Goal: Task Accomplishment & Management: Complete application form

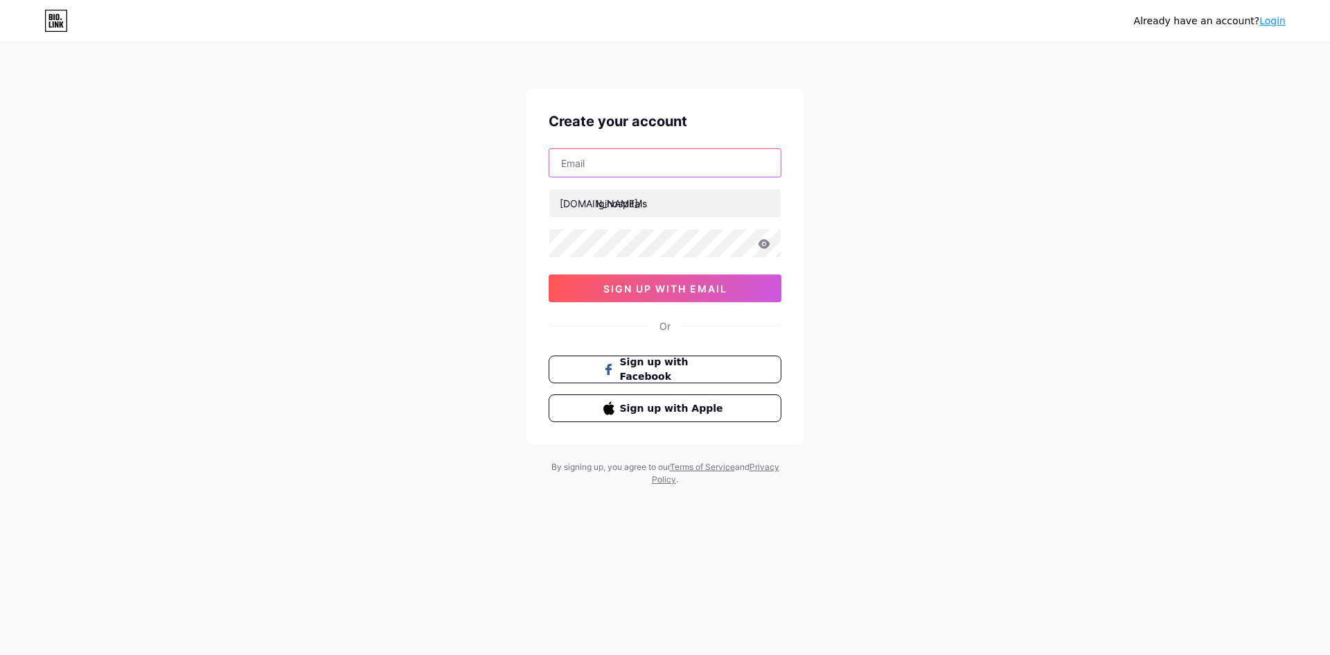
click at [610, 161] on input "text" at bounding box center [665, 163] width 231 height 28
type input "[EMAIL_ADDRESS][DOMAIN_NAME]"
click at [638, 227] on div "[EMAIL_ADDRESS][DOMAIN_NAME] [DOMAIN_NAME]/ lgihospitals 0cAFcWeA41VE3ECImoFJQU…" at bounding box center [665, 225] width 233 height 154
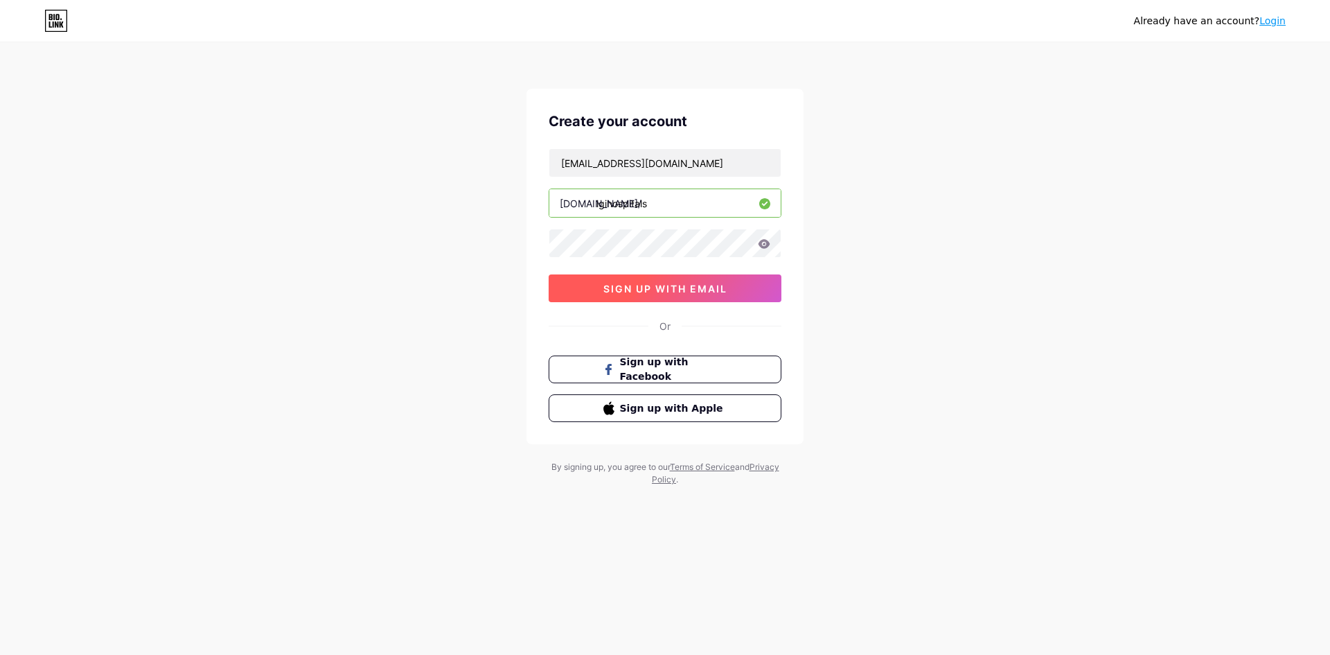
click at [672, 285] on span "sign up with email" at bounding box center [666, 289] width 124 height 12
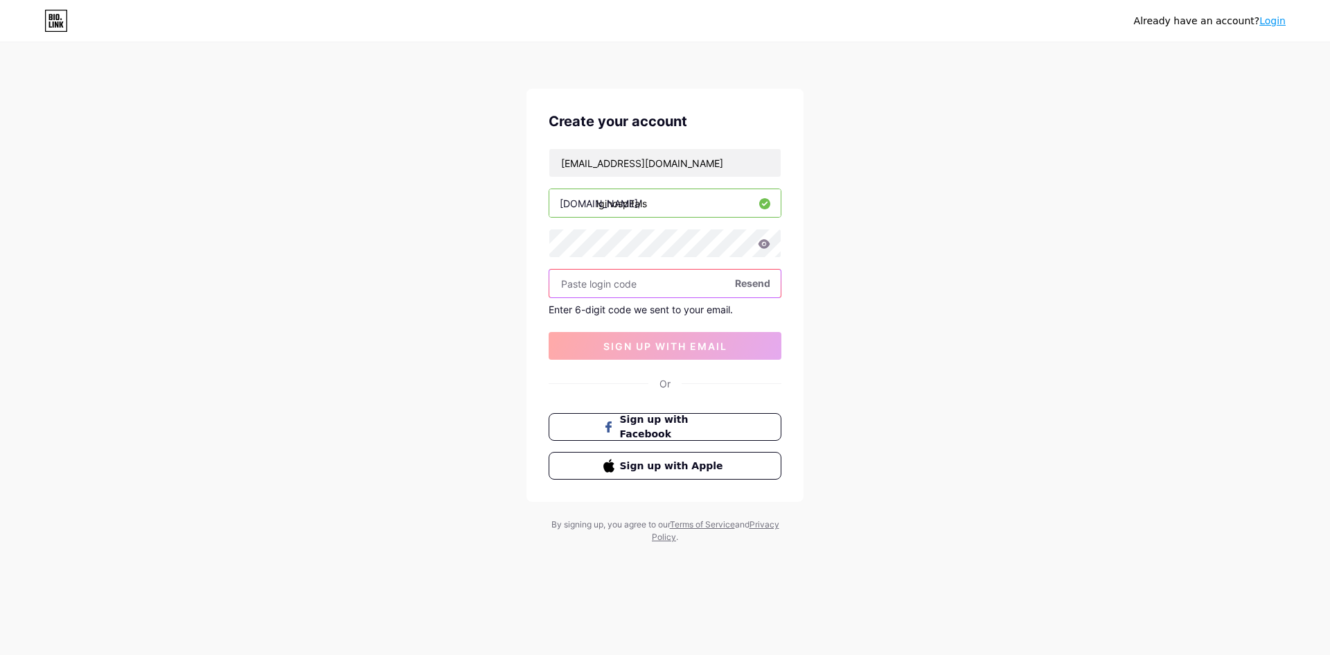
click at [607, 276] on input "text" at bounding box center [665, 284] width 231 height 28
type input "732152"
click at [677, 344] on span "sign up with email" at bounding box center [666, 346] width 124 height 12
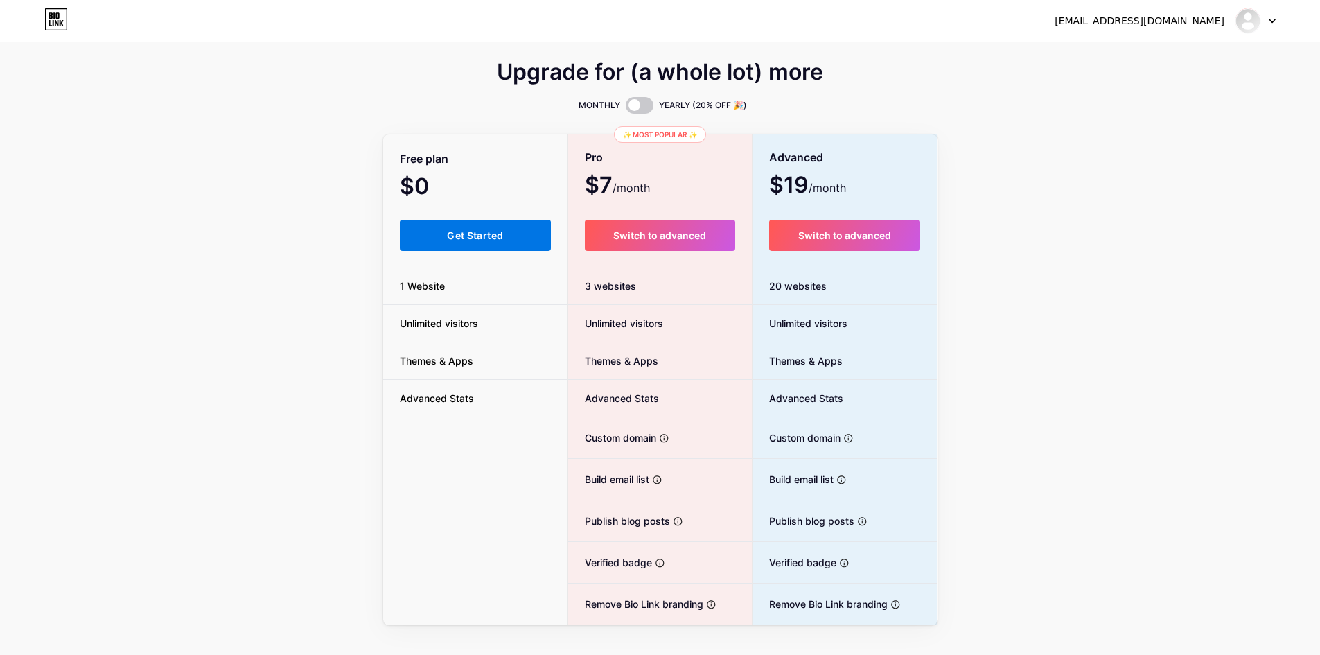
click at [469, 238] on span "Get Started" at bounding box center [475, 235] width 56 height 12
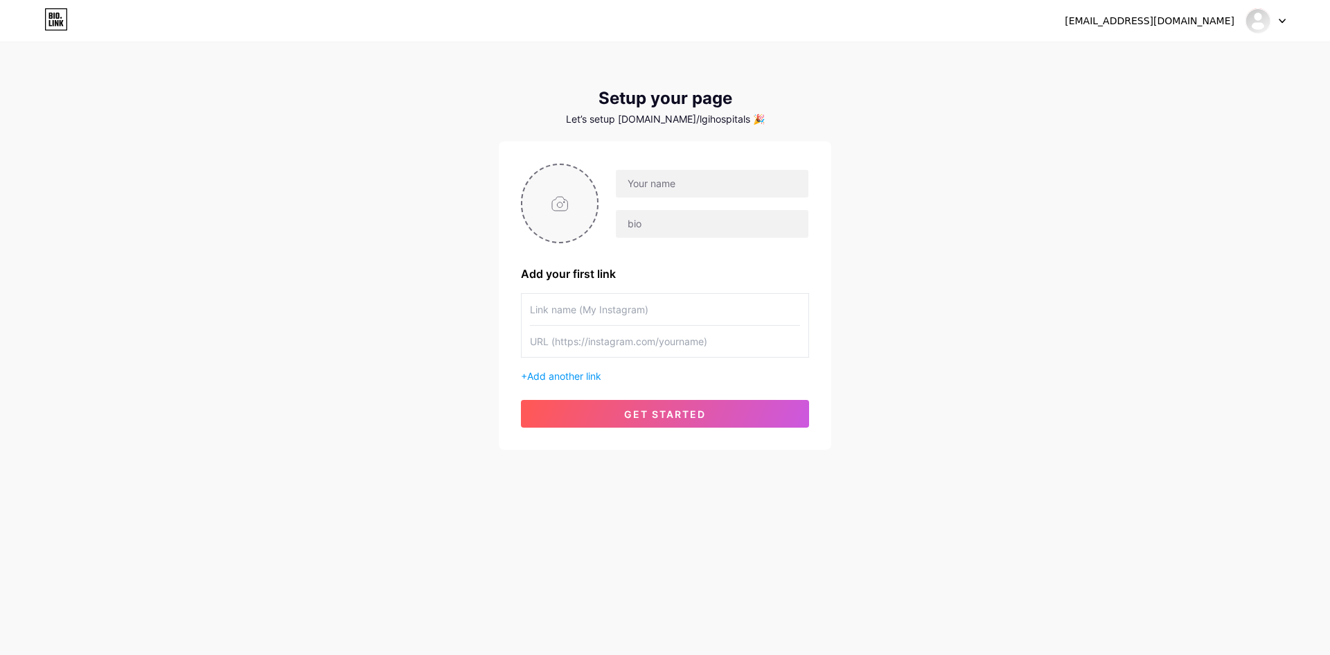
click at [575, 203] on input "file" at bounding box center [559, 203] width 75 height 77
type input "C:\fakepath\LGI Logo.jpg"
click at [712, 188] on input "text" at bounding box center [712, 184] width 193 height 28
type input "LGI Hospitals"
paste input "[GEOGRAPHIC_DATA], located in [GEOGRAPHIC_DATA], [GEOGRAPHIC_DATA], is a dedica…"
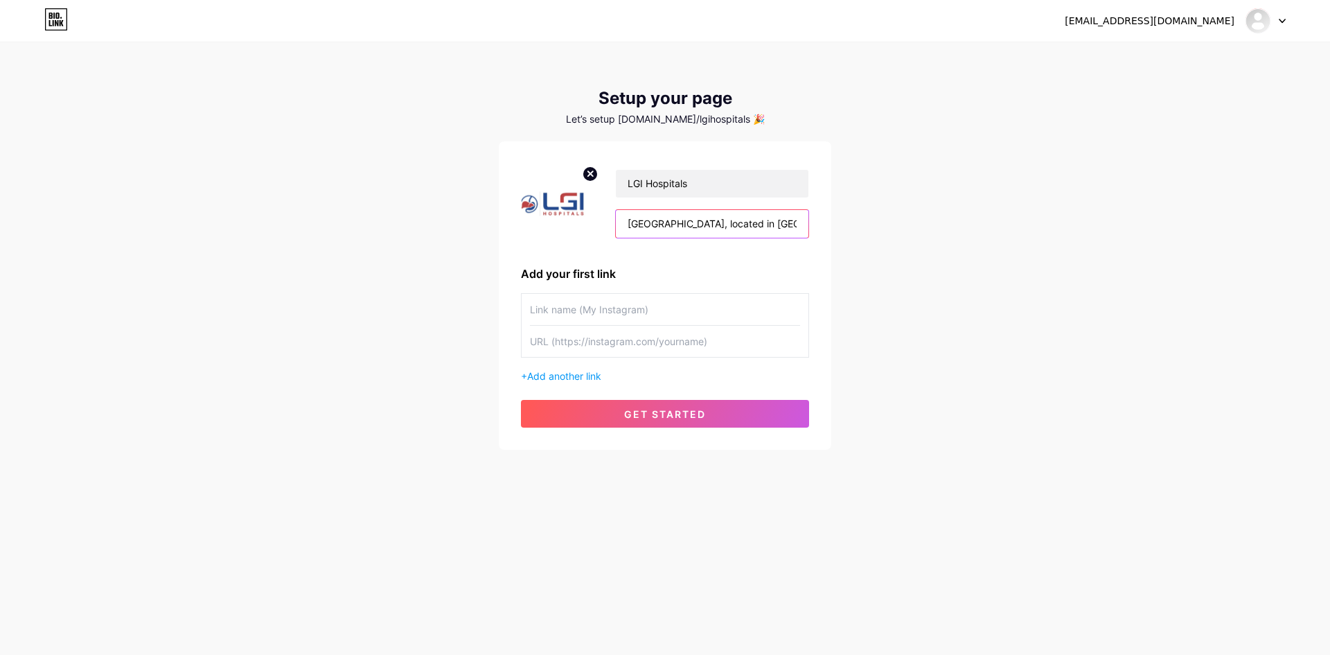
scroll to position [0, 2139]
type input "[GEOGRAPHIC_DATA], located in [GEOGRAPHIC_DATA], [GEOGRAPHIC_DATA], is a dedica…"
click at [620, 310] on input "text" at bounding box center [665, 309] width 270 height 31
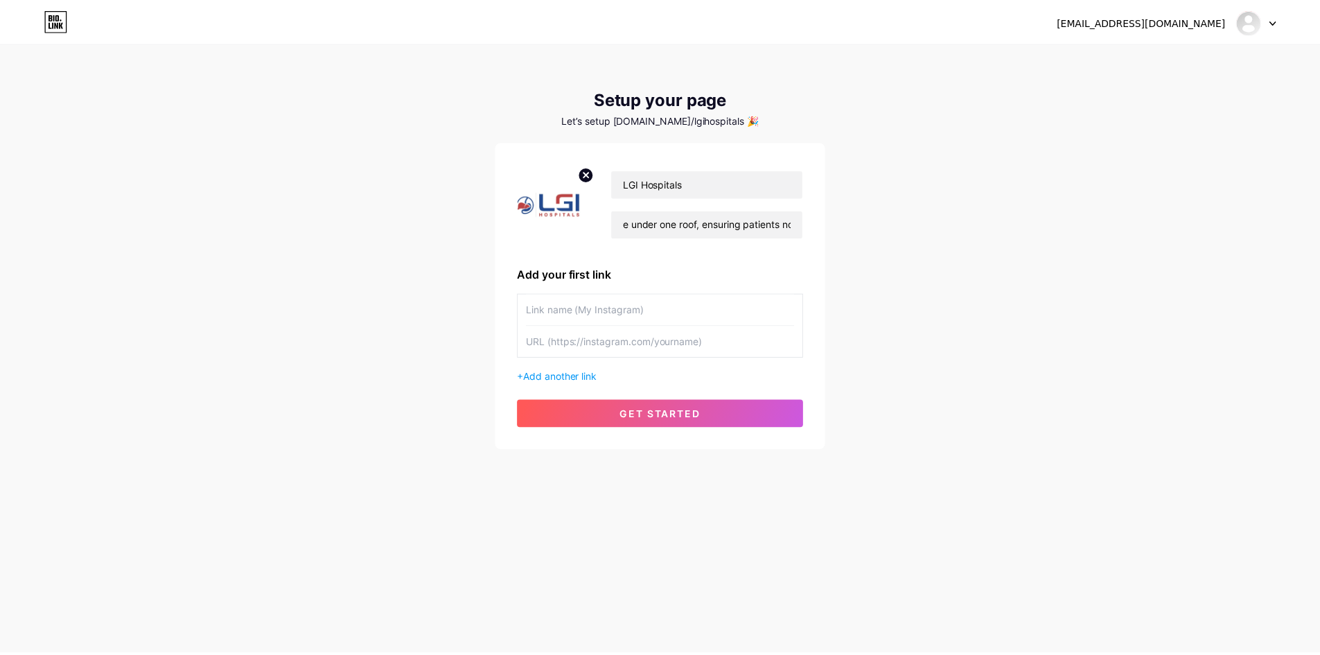
scroll to position [0, 0]
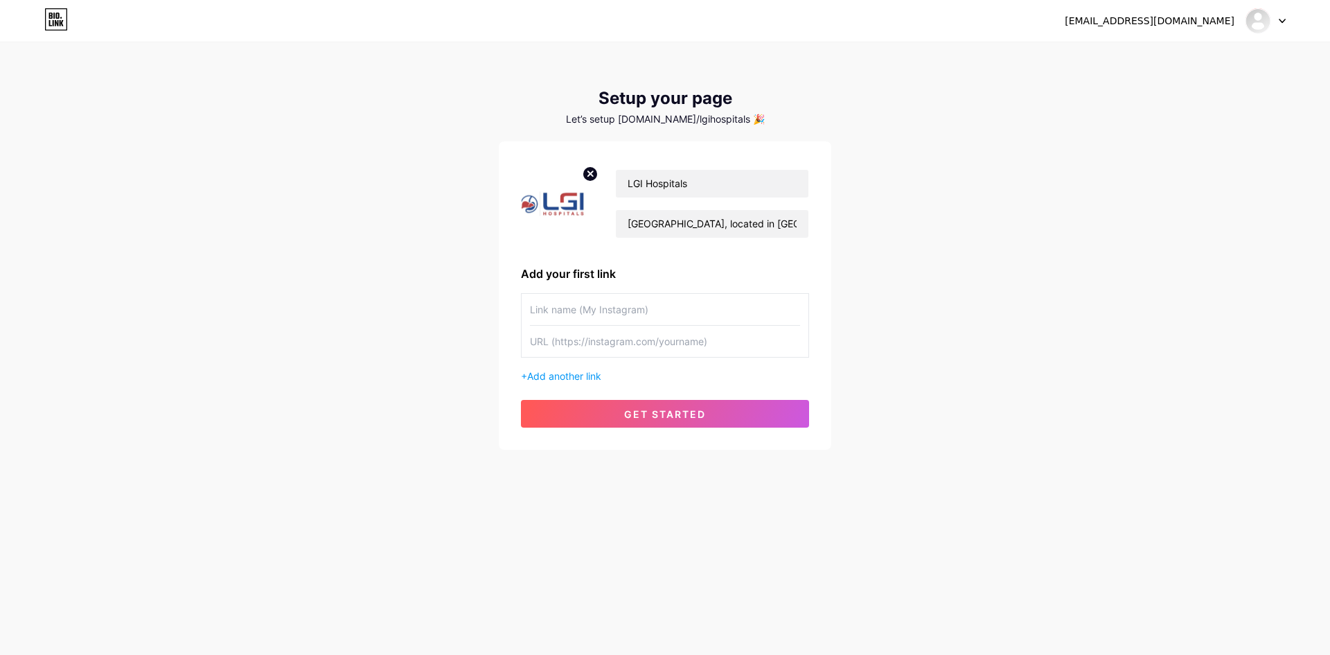
click at [620, 310] on input "text" at bounding box center [665, 309] width 270 height 31
type input "iIns"
type input "Instagram"
paste input "[URL][DOMAIN_NAME]"
type input "[URL][DOMAIN_NAME]"
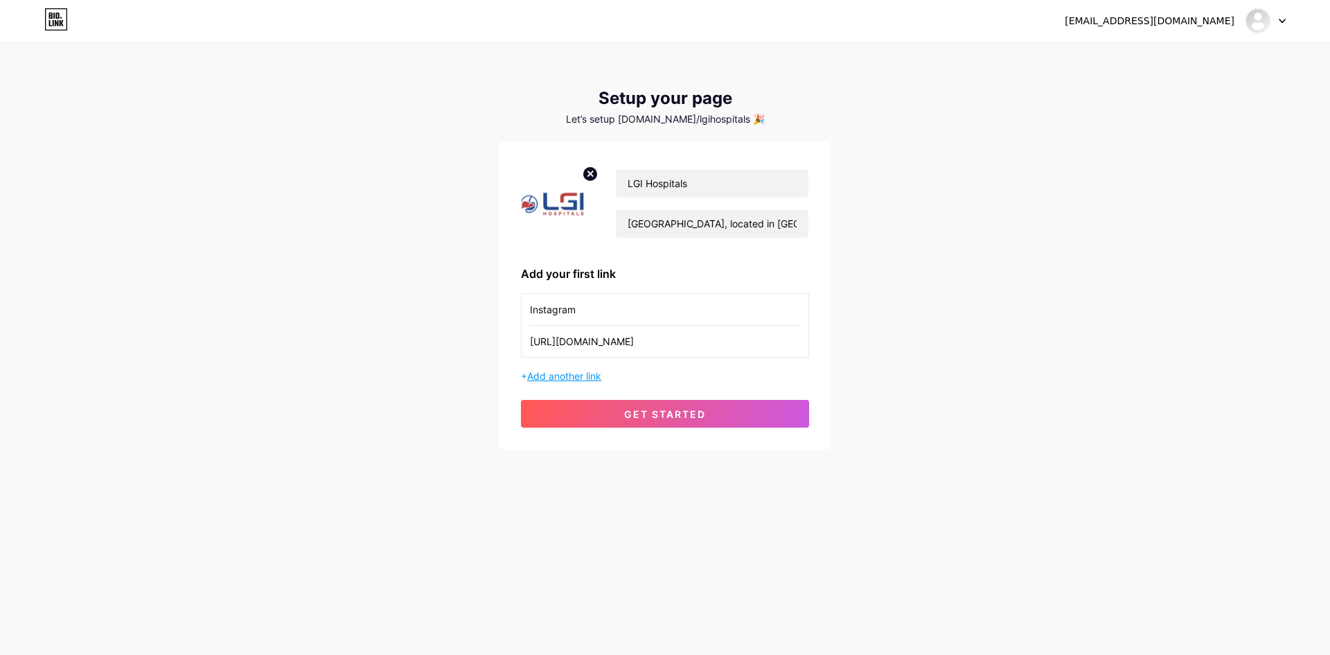
click at [590, 371] on span "Add another link" at bounding box center [564, 376] width 74 height 12
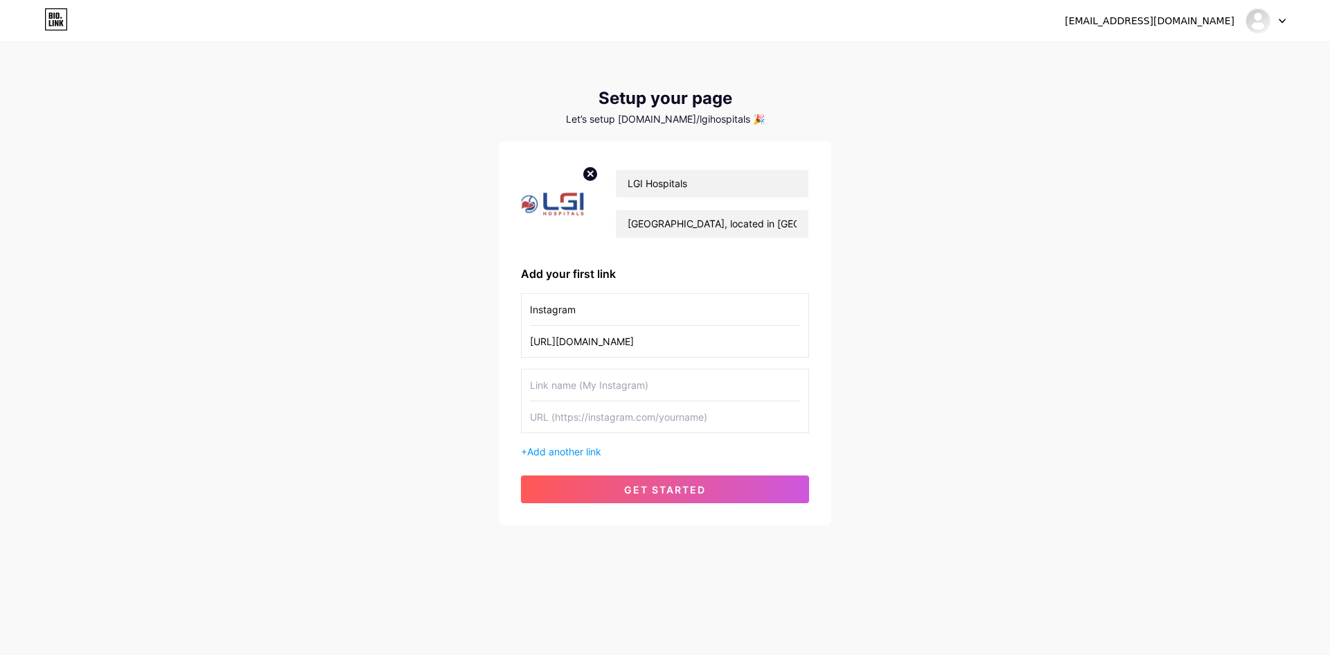
click at [601, 389] on input "text" at bounding box center [665, 384] width 270 height 31
type input "Facebook"
paste input "[URL][DOMAIN_NAME]"
type input "[URL][DOMAIN_NAME]"
click at [564, 457] on span "Add another link" at bounding box center [564, 452] width 74 height 12
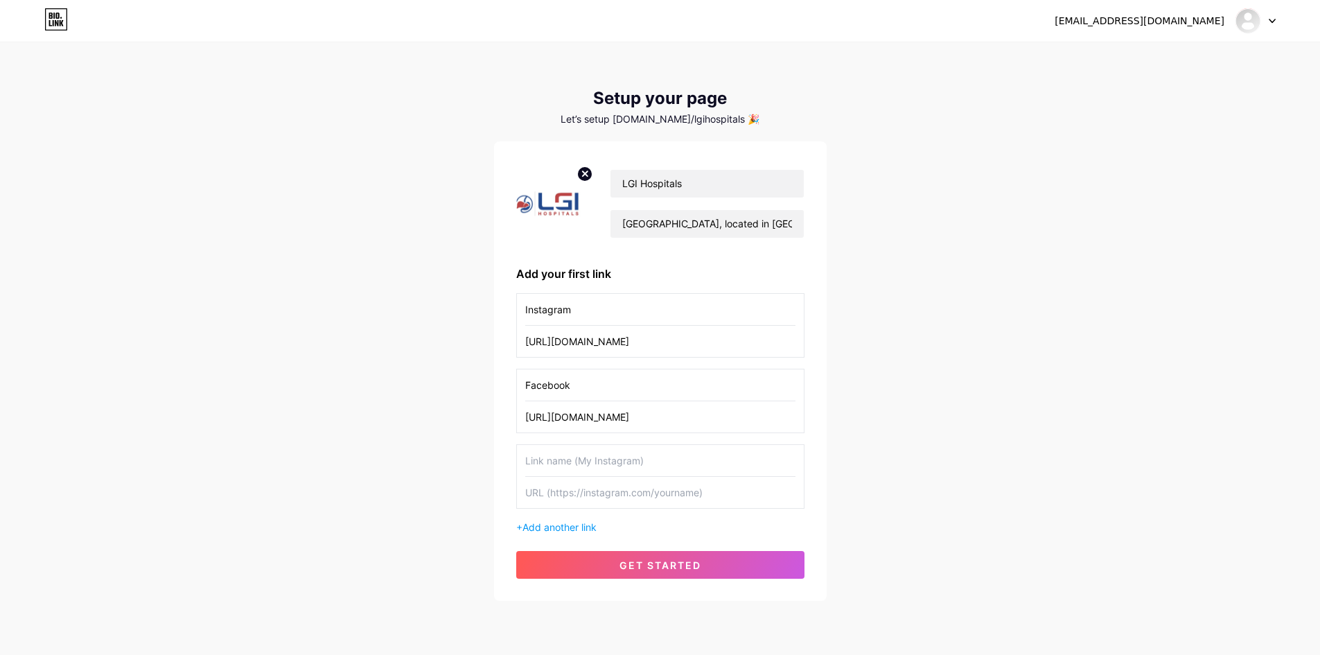
click at [587, 455] on input "text" at bounding box center [660, 460] width 270 height 31
type input "YouTube"
paste input "[URL][DOMAIN_NAME]"
type input "[URL][DOMAIN_NAME]"
click at [582, 523] on span "Add another link" at bounding box center [559, 527] width 74 height 12
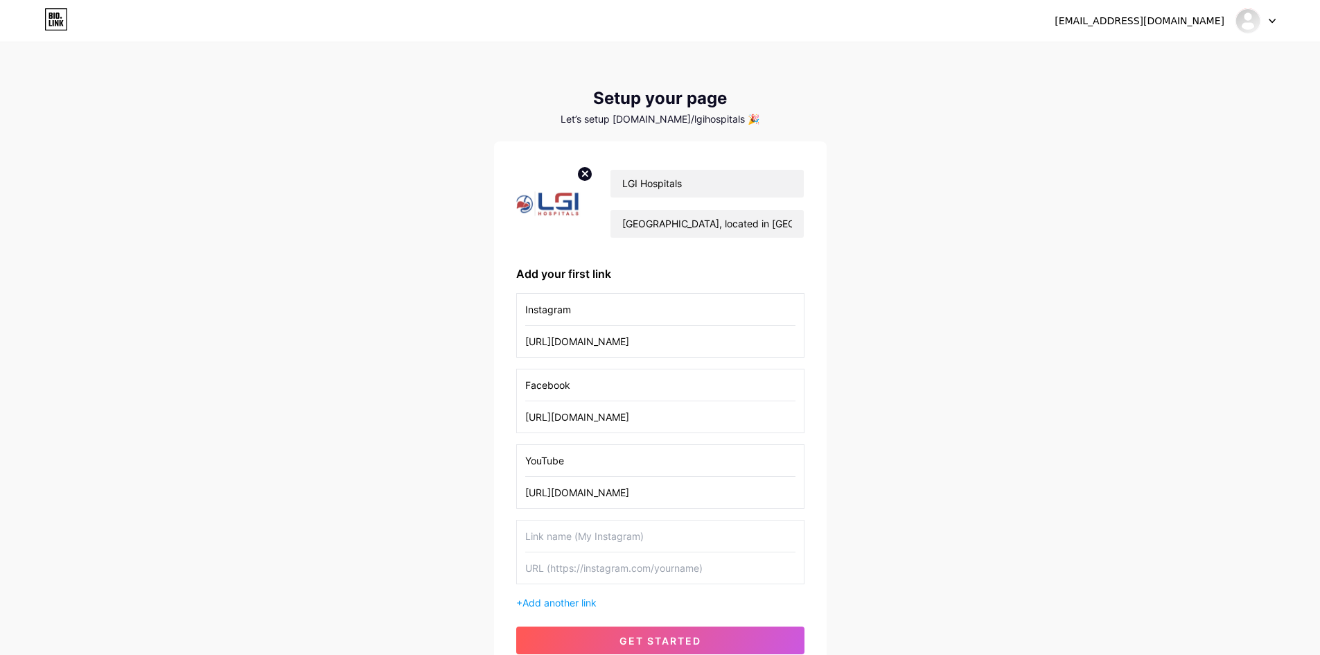
click at [597, 538] on input "text" at bounding box center [660, 535] width 270 height 31
type input "Website"
paste input "[URL][DOMAIN_NAME]"
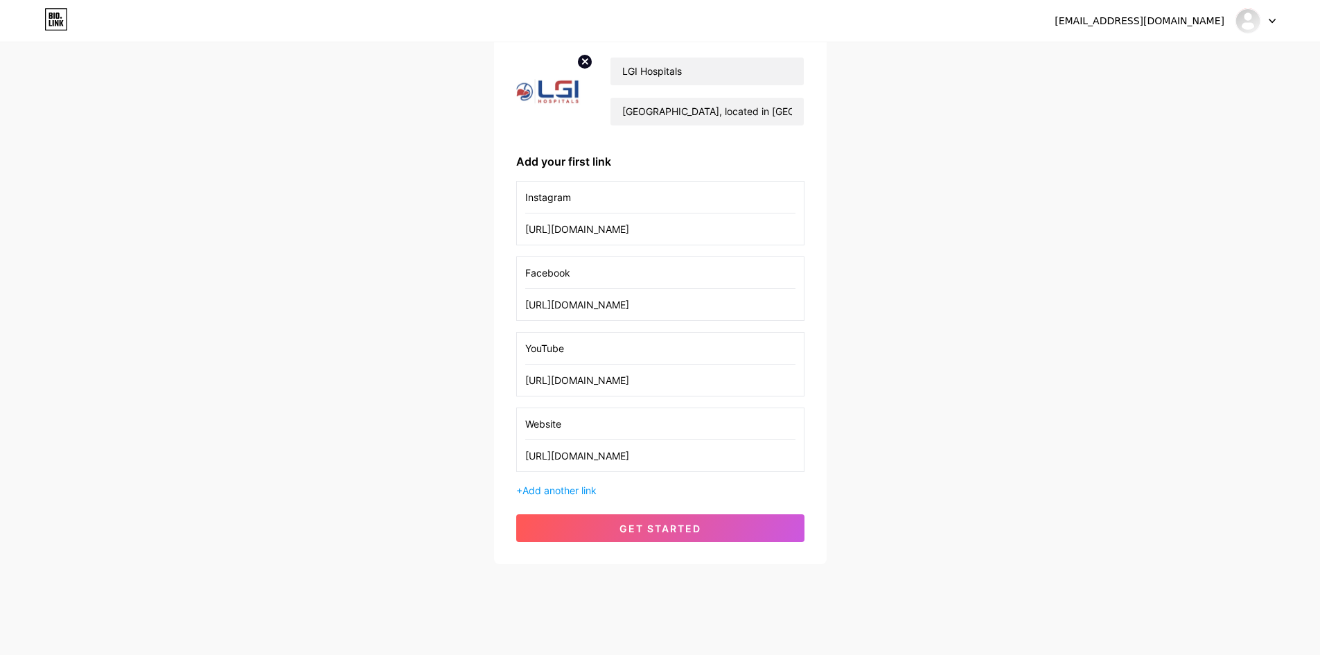
scroll to position [121, 0]
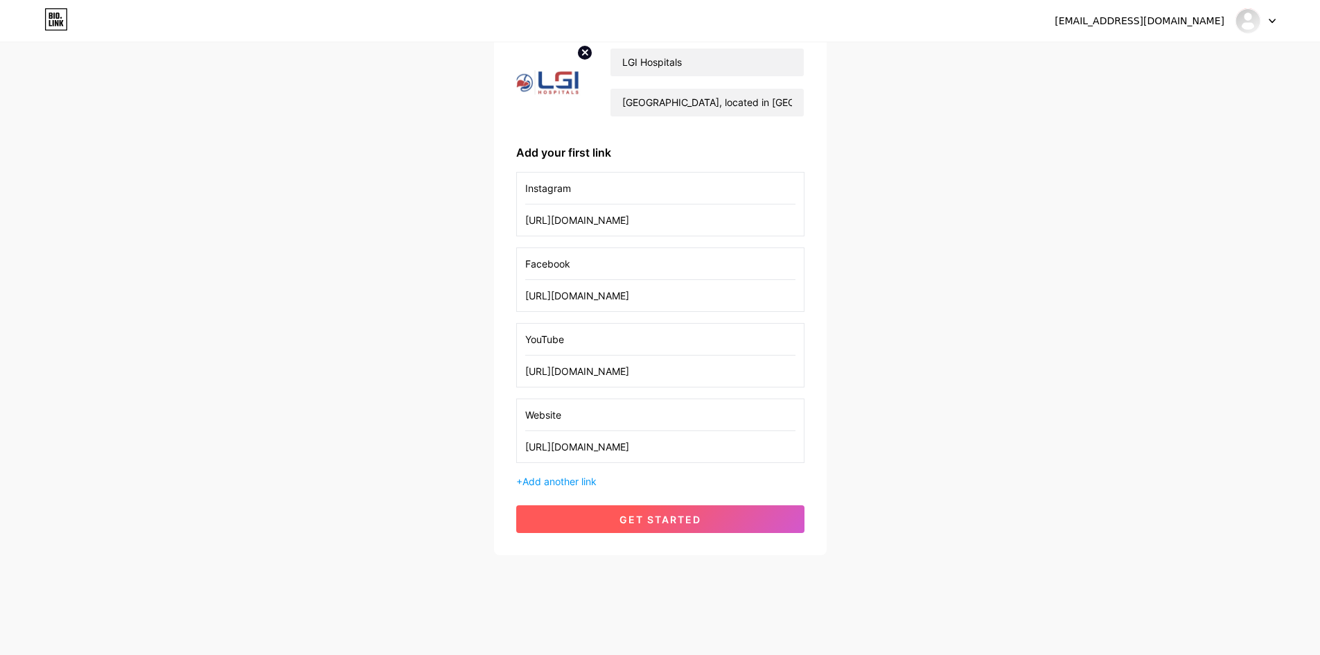
type input "[URL][DOMAIN_NAME]"
click at [644, 511] on button "get started" at bounding box center [660, 519] width 288 height 28
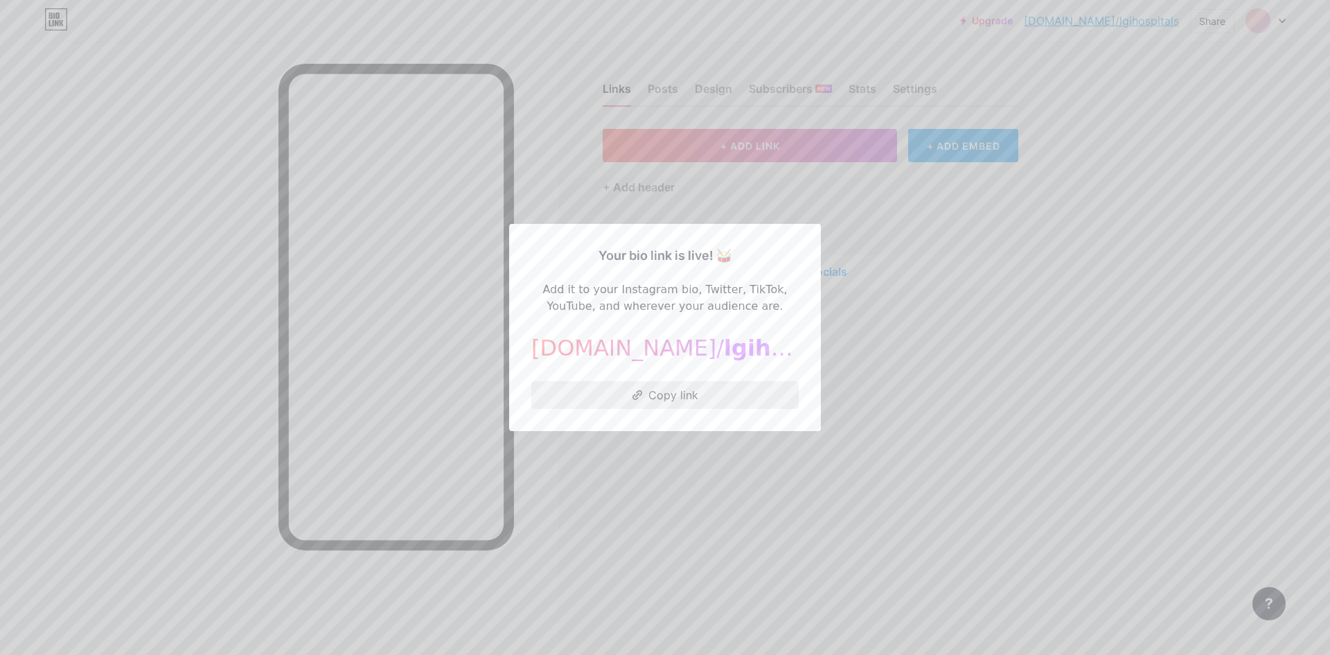
click at [675, 389] on button "Copy link" at bounding box center [665, 395] width 267 height 28
click at [1156, 167] on div at bounding box center [665, 327] width 1330 height 655
